Goal: Find specific page/section: Find specific page/section

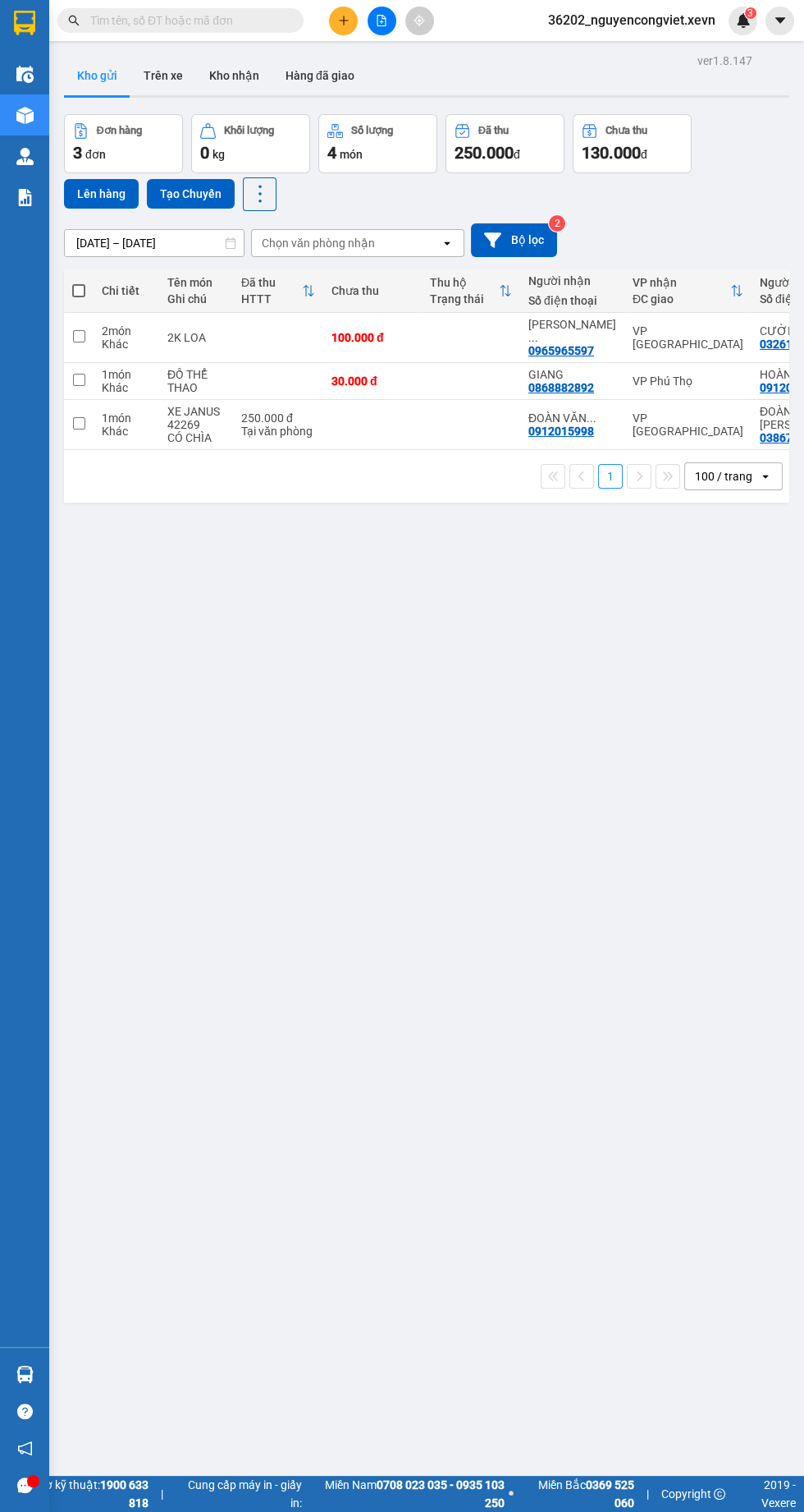
click at [19, 199] on img at bounding box center [25, 197] width 17 height 17
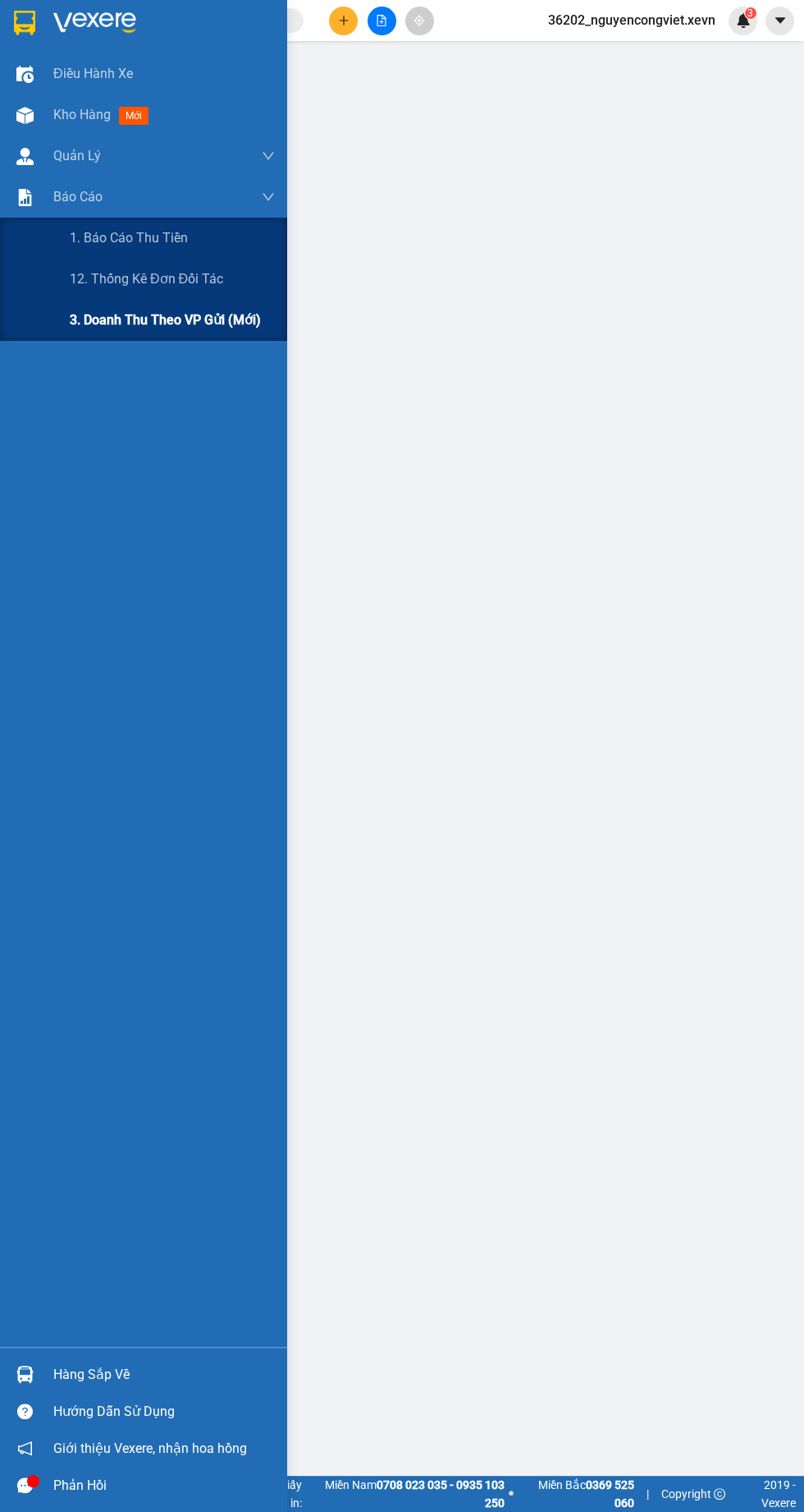
click at [73, 336] on div "3. Doanh Thu theo VP Gửi (mới)" at bounding box center [172, 320] width 205 height 41
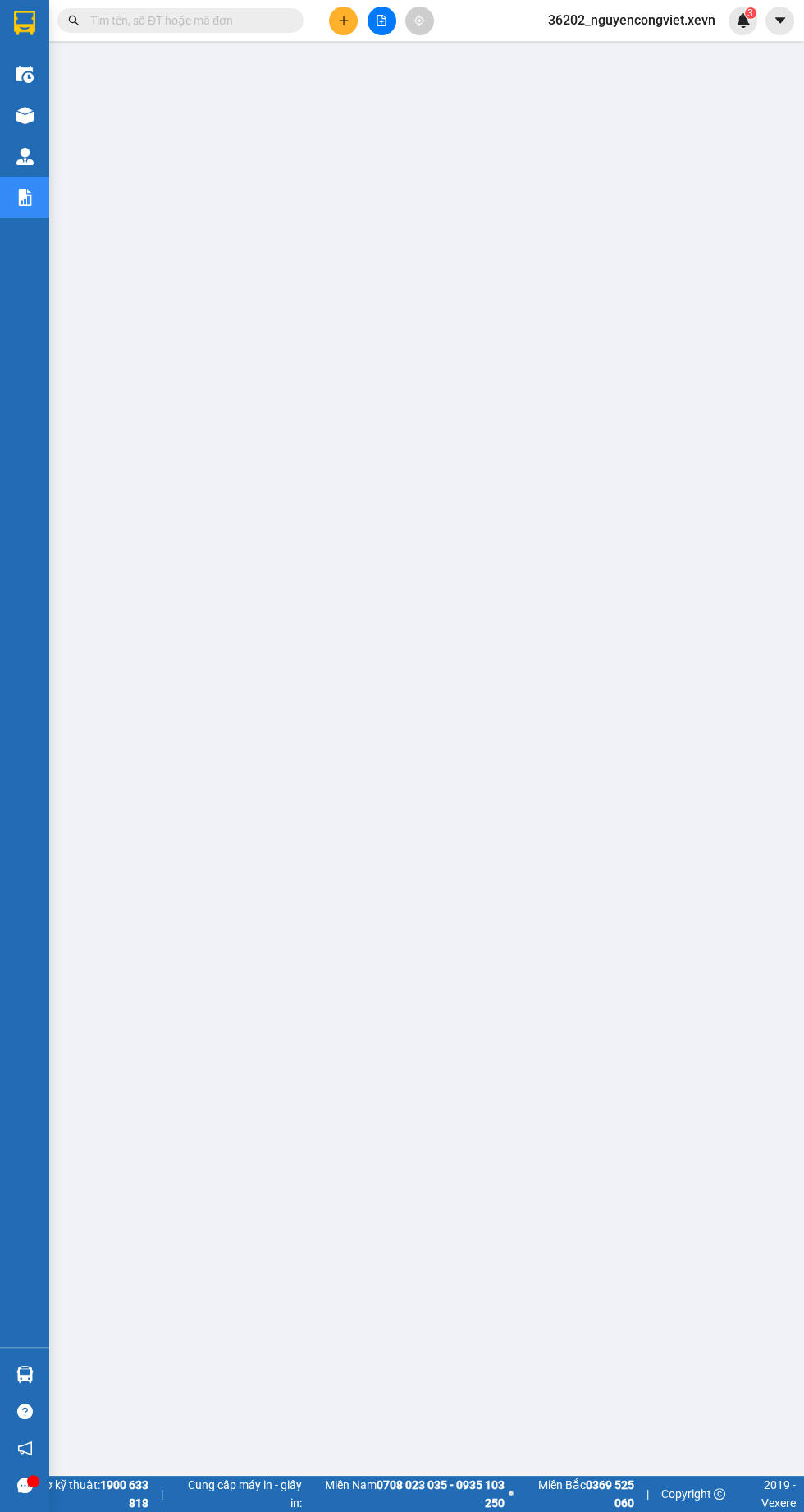
click at [22, 113] on img at bounding box center [25, 115] width 17 height 17
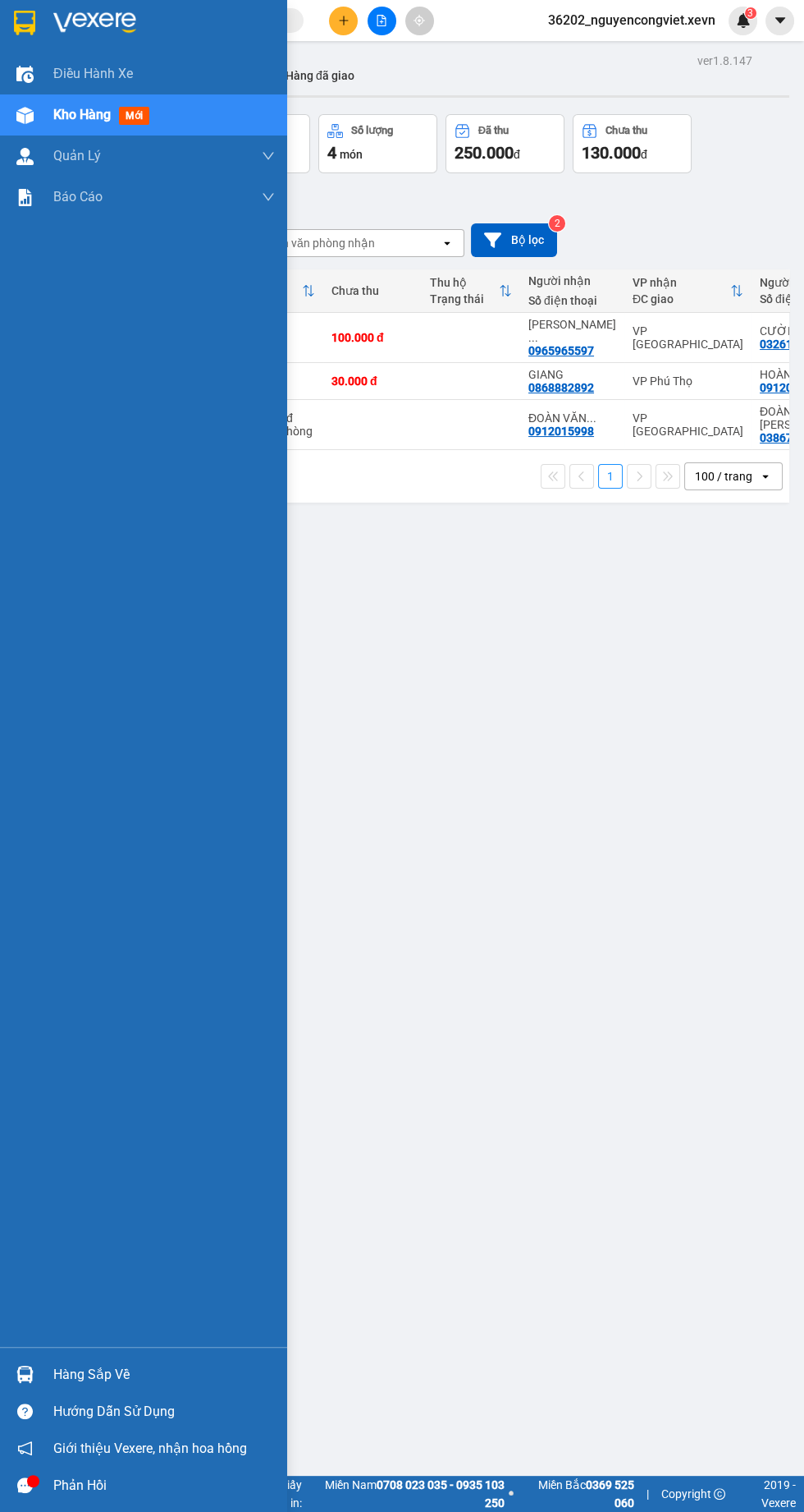
click at [338, 698] on div "ver 1.8.147 Kho gửi Trên xe Kho nhận Hàng đã giao Đơn hàng 3 đơn Khối lượng 0 k…" at bounding box center [426, 805] width 738 height 1512
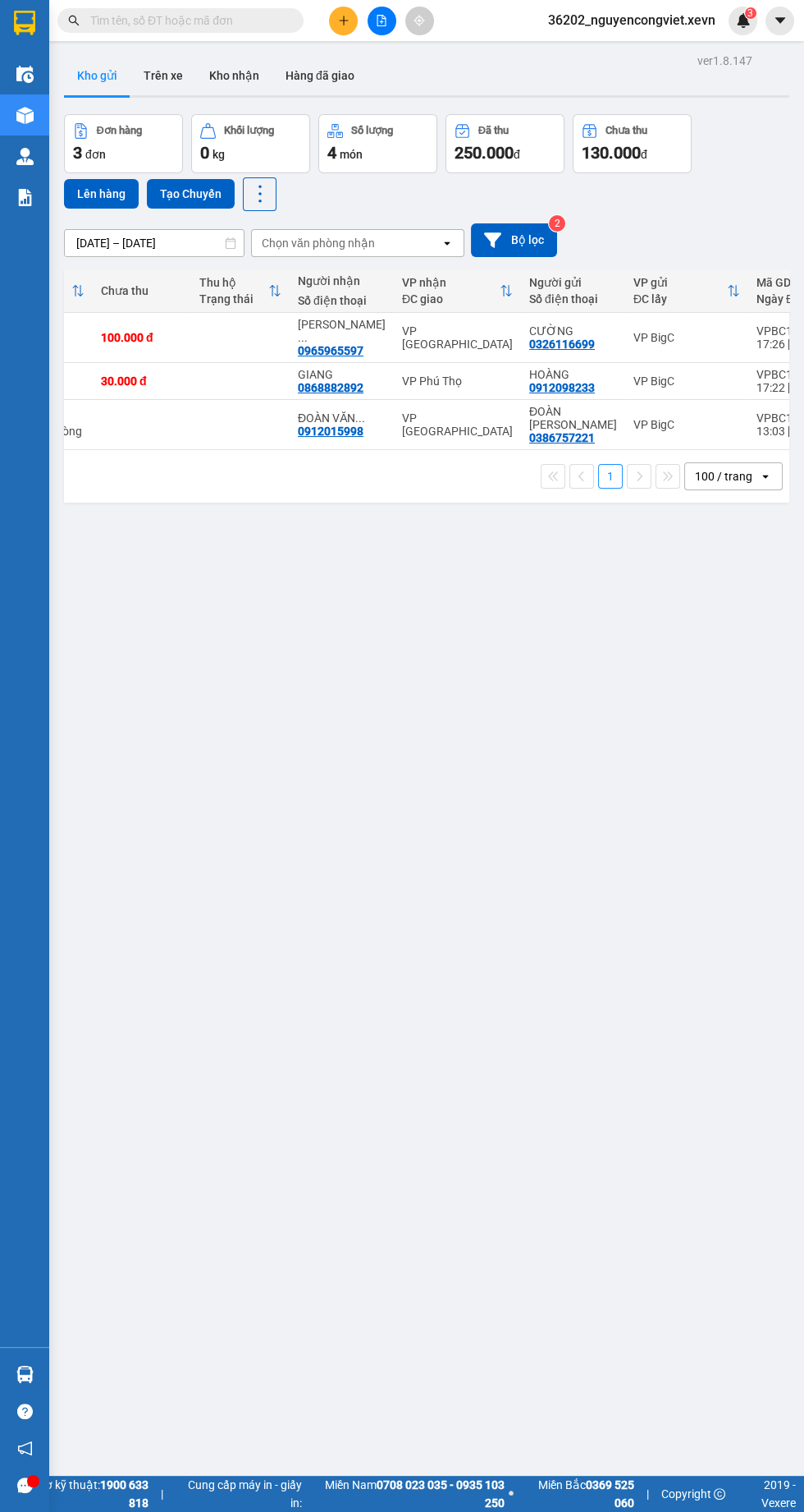
scroll to position [0, 231]
